Goal: Task Accomplishment & Management: Complete application form

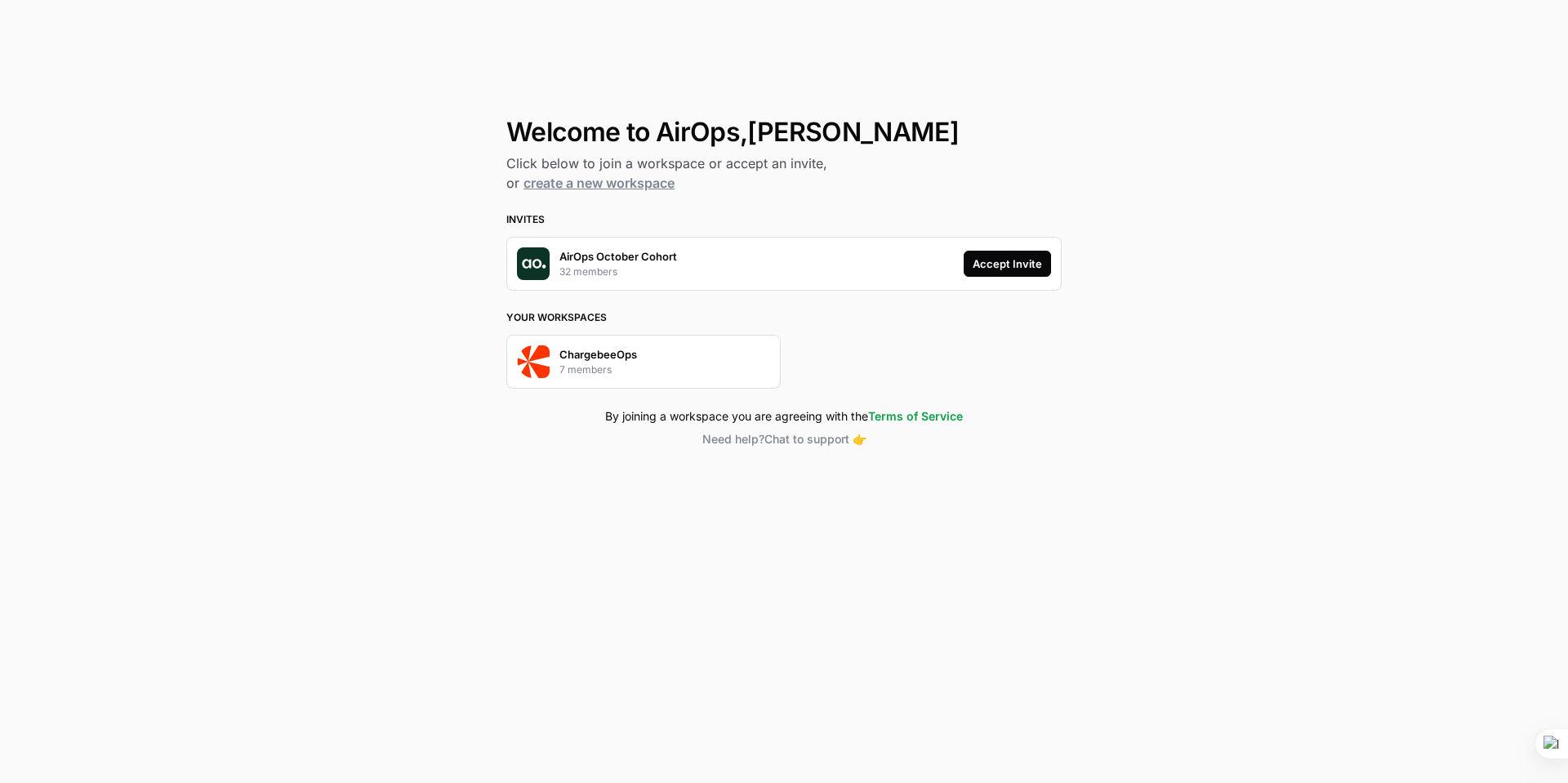
click at [728, 378] on div "ChargebeeOps 7 members" at bounding box center [644, 362] width 275 height 54
click at [1015, 264] on div "Accept Invite" at bounding box center [1007, 264] width 70 height 17
